Goal: Browse casually

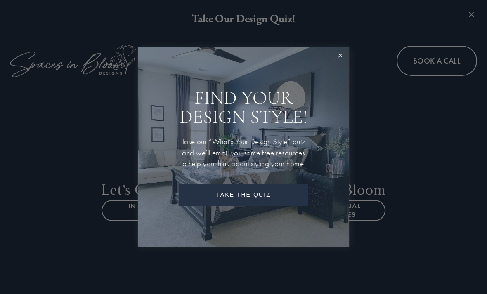
click at [333, 56] on link "Close" at bounding box center [340, 55] width 15 height 15
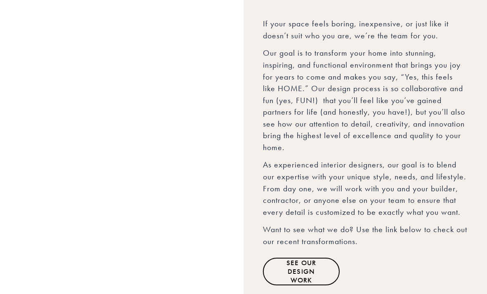
scroll to position [520, 0]
click at [304, 258] on link "See Our Design Work" at bounding box center [301, 272] width 77 height 28
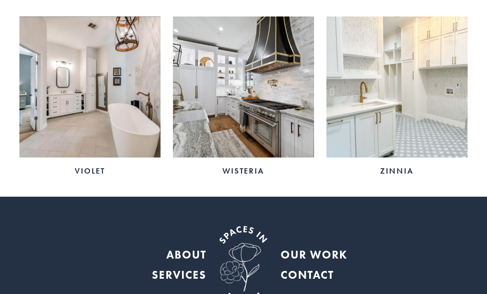
scroll to position [1575, 0]
click at [251, 167] on h3 "Wisteria" at bounding box center [243, 171] width 141 height 11
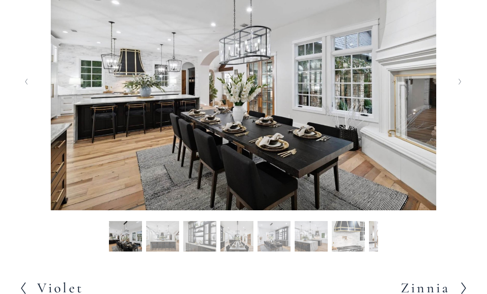
scroll to position [202, 0]
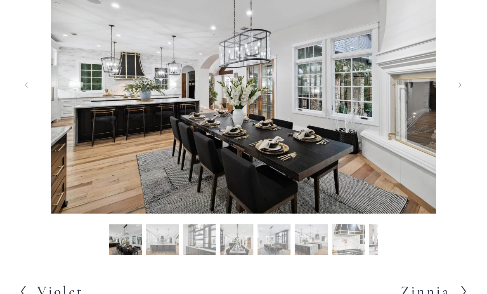
click at [435, 31] on img at bounding box center [243, 85] width 419 height 257
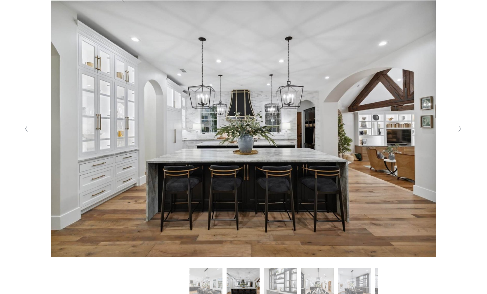
scroll to position [162, 0]
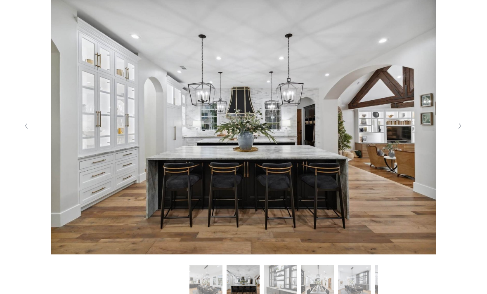
click at [462, 129] on icon "Next Slide" at bounding box center [460, 126] width 4 height 7
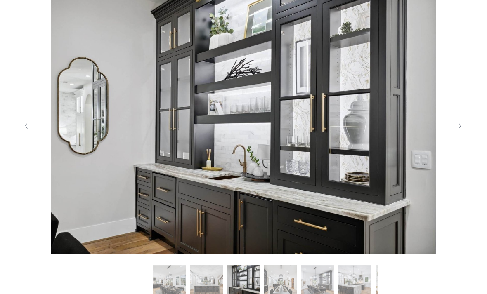
click at [463, 133] on button "Next Slide" at bounding box center [460, 125] width 11 height 13
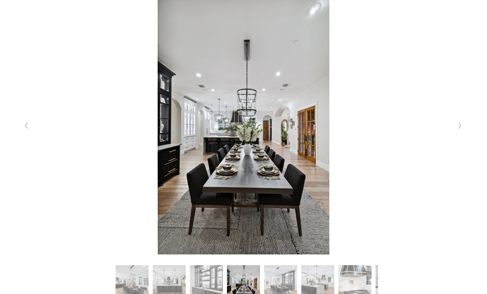
click at [460, 133] on button "Next Slide" at bounding box center [460, 125] width 11 height 13
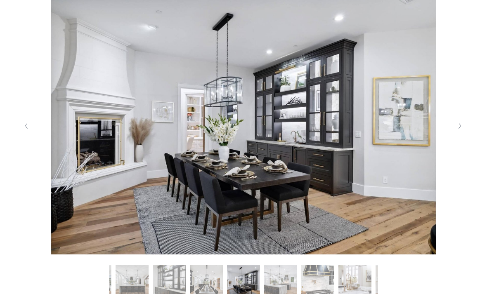
click at [460, 129] on icon "Next Slide" at bounding box center [460, 126] width 4 height 7
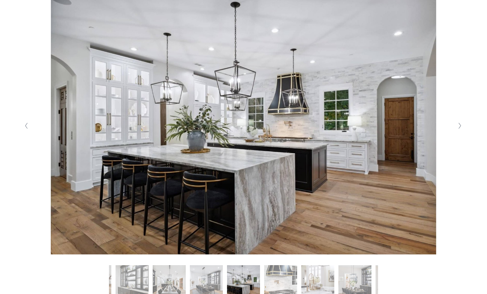
click at [461, 129] on icon "Next Slide" at bounding box center [460, 126] width 4 height 7
